Goal: Check status: Check status

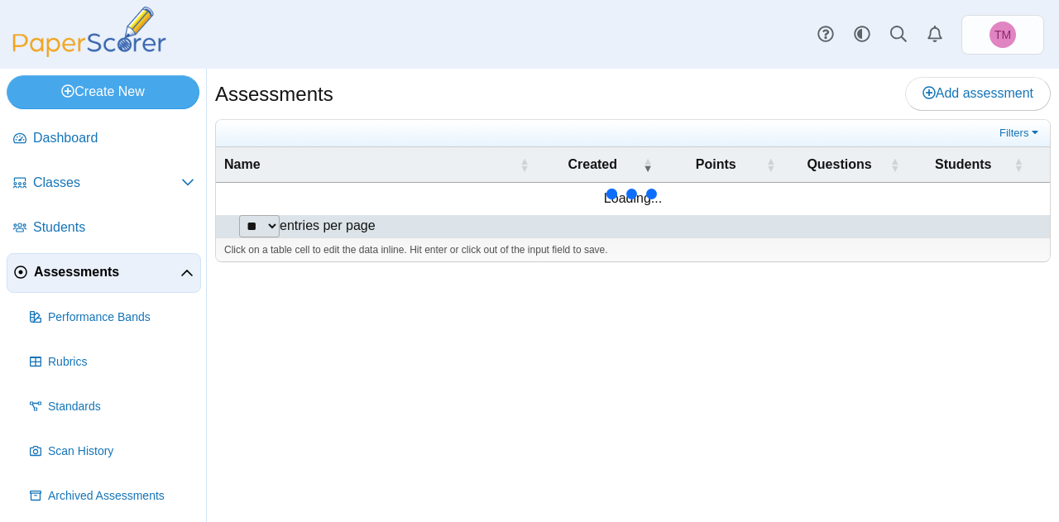
click at [80, 271] on span "Assessments" at bounding box center [107, 272] width 146 height 18
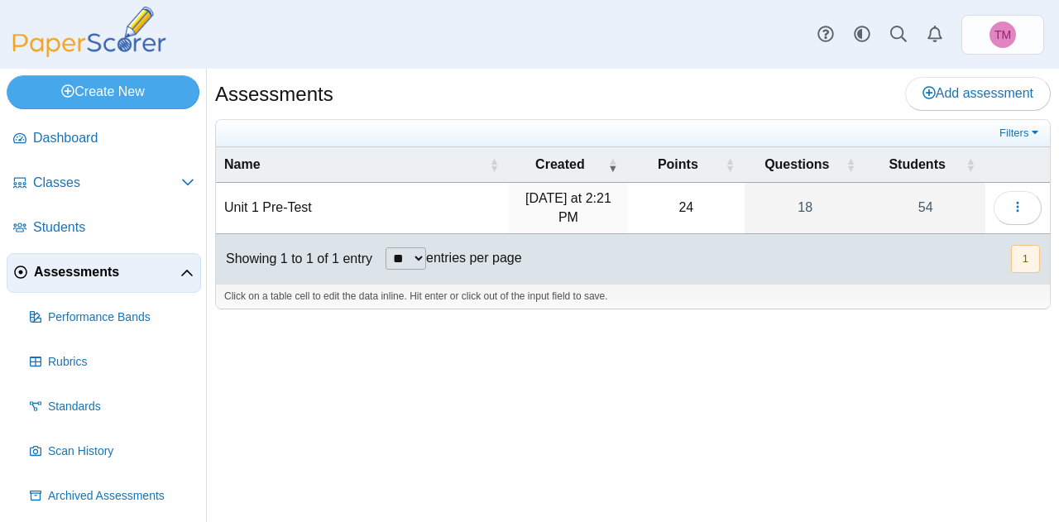
scroll to position [48, 0]
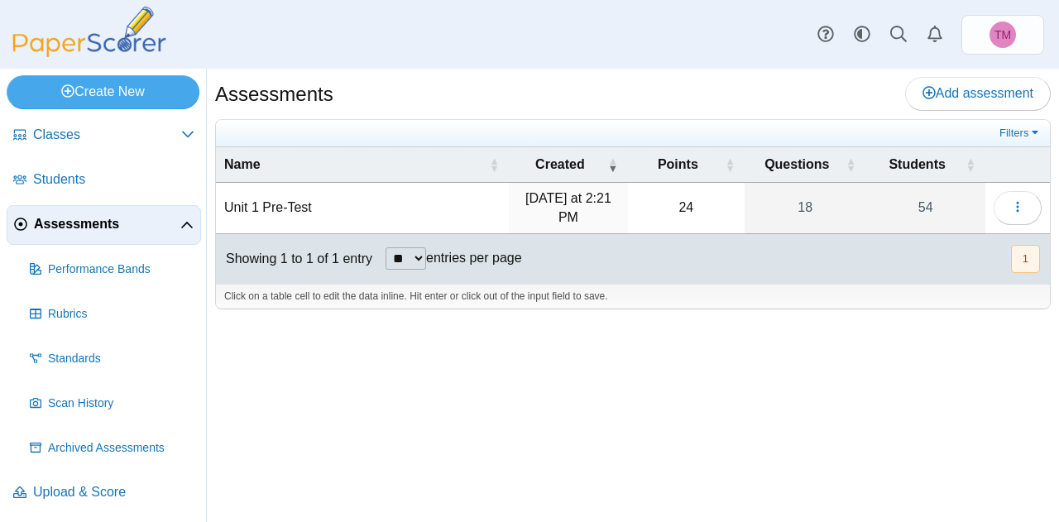
click at [918, 191] on link "54" at bounding box center [926, 208] width 120 height 50
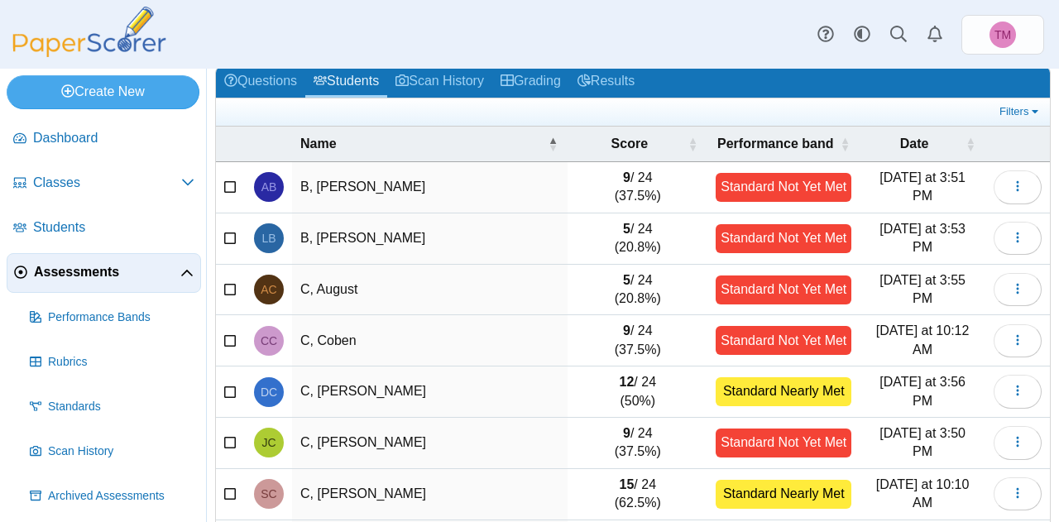
scroll to position [66, 0]
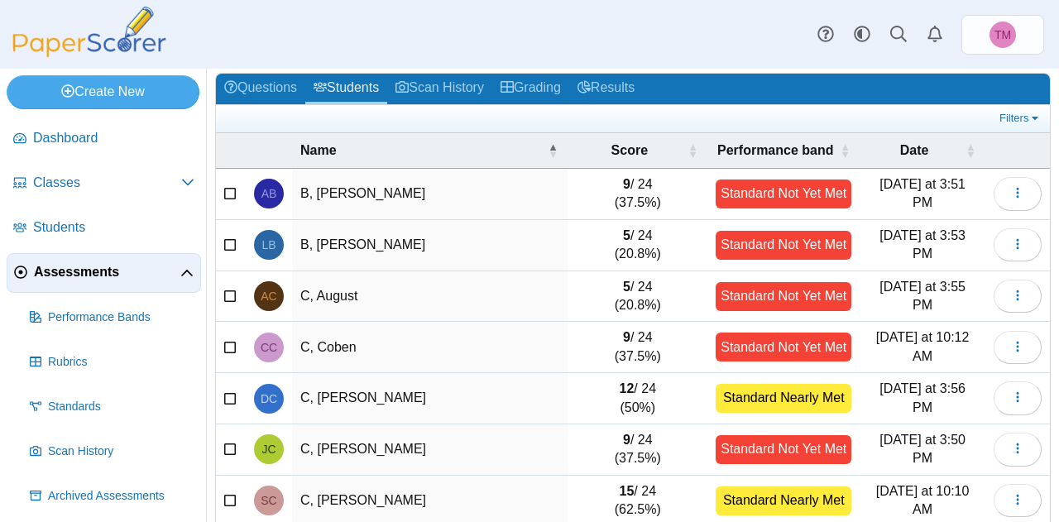
click at [611, 81] on link "Results" at bounding box center [606, 89] width 74 height 31
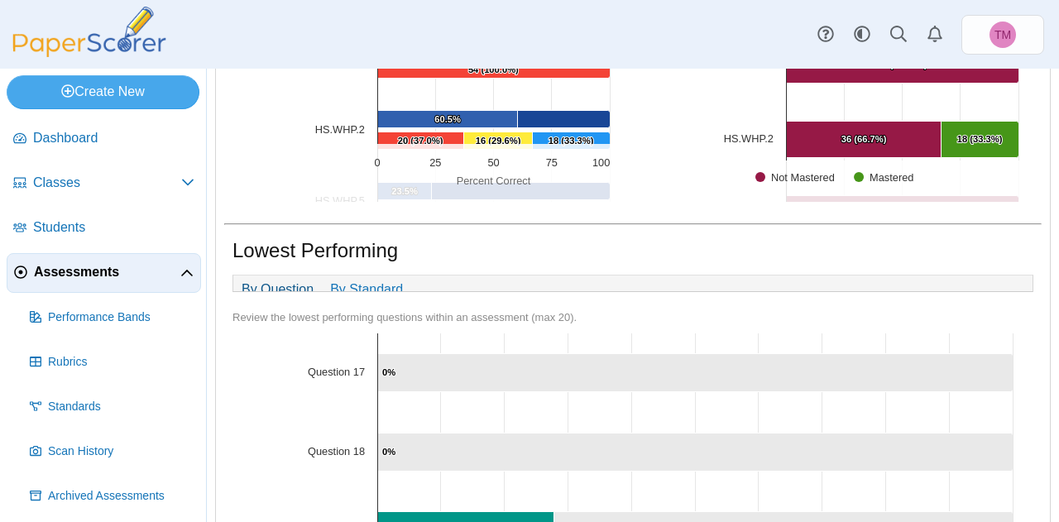
scroll to position [919, 0]
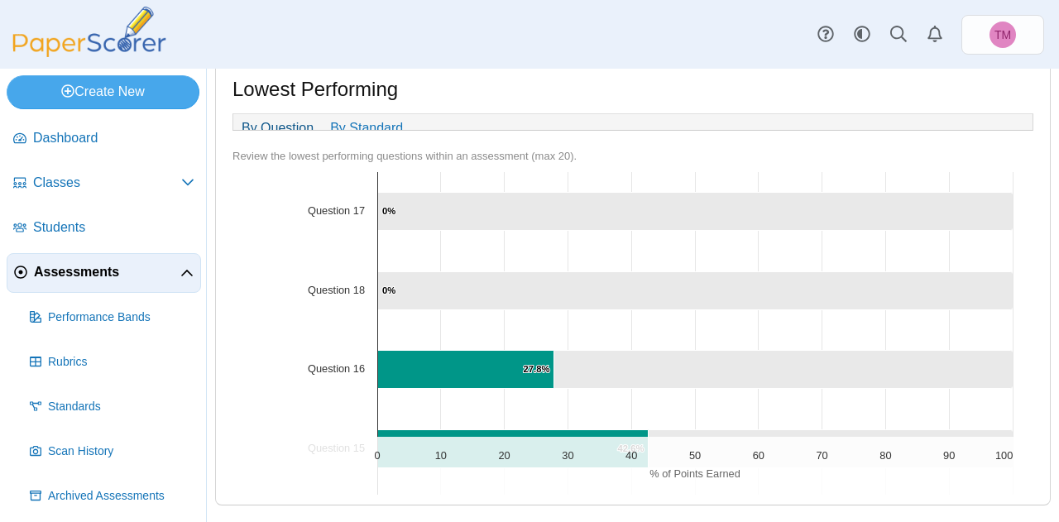
click at [356, 117] on link "By Standard" at bounding box center [366, 128] width 89 height 28
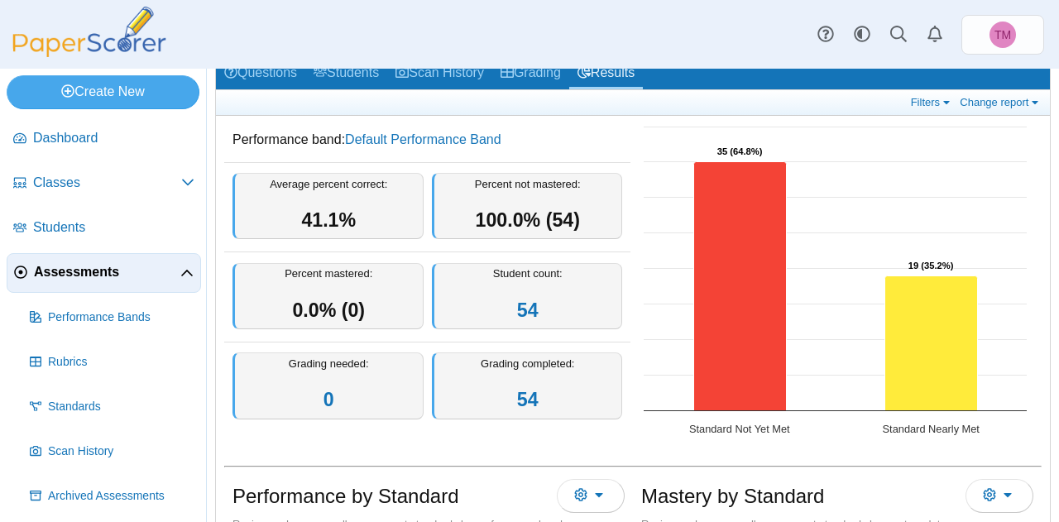
scroll to position [81, 0]
